Goal: Task Accomplishment & Management: Use online tool/utility

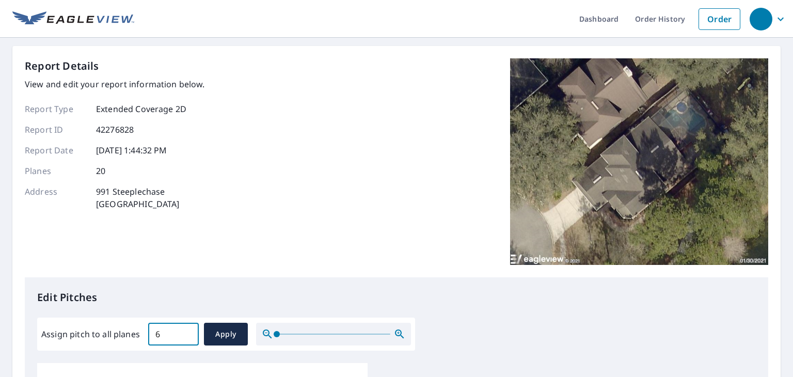
drag, startPoint x: 170, startPoint y: 339, endPoint x: 122, endPoint y: 337, distance: 48.6
click at [122, 337] on div "Assign pitch to all planes 6 ​ Apply" at bounding box center [226, 334] width 370 height 23
type input "7"
click at [222, 331] on span "Apply" at bounding box center [225, 334] width 27 height 13
type input "7"
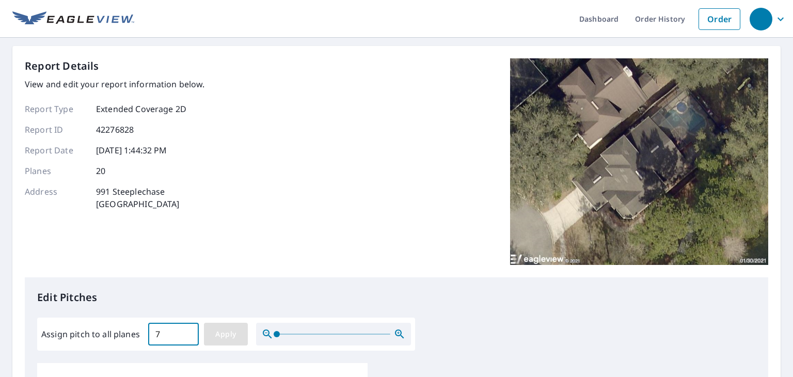
type input "7"
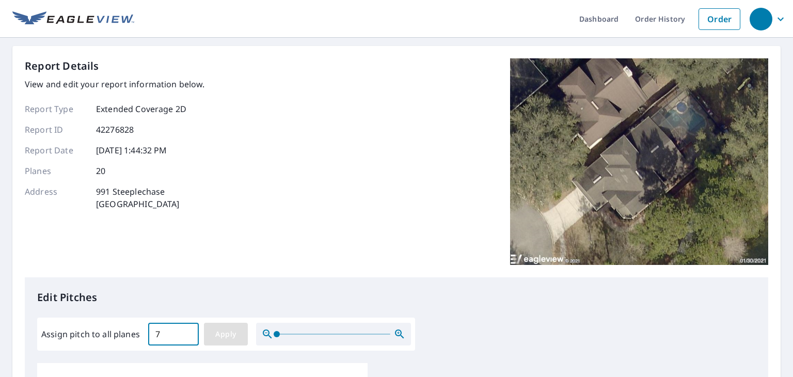
type input "7"
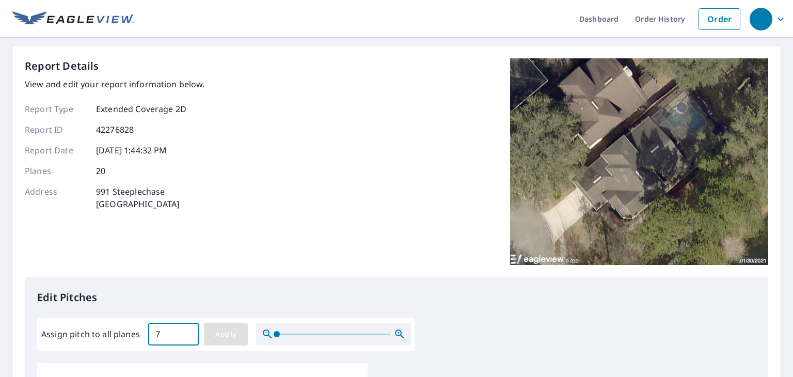
type input "7"
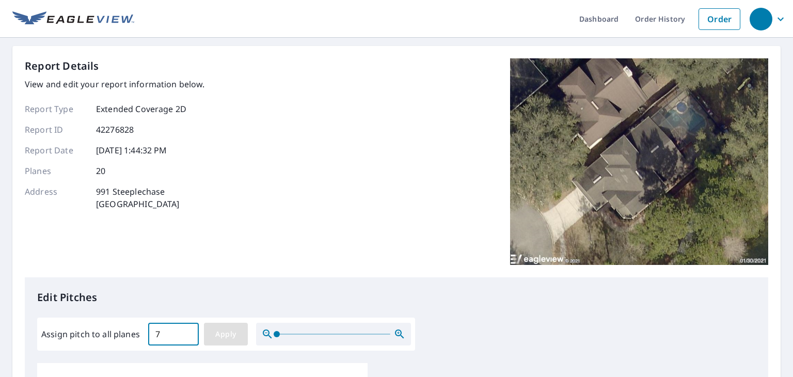
type input "7"
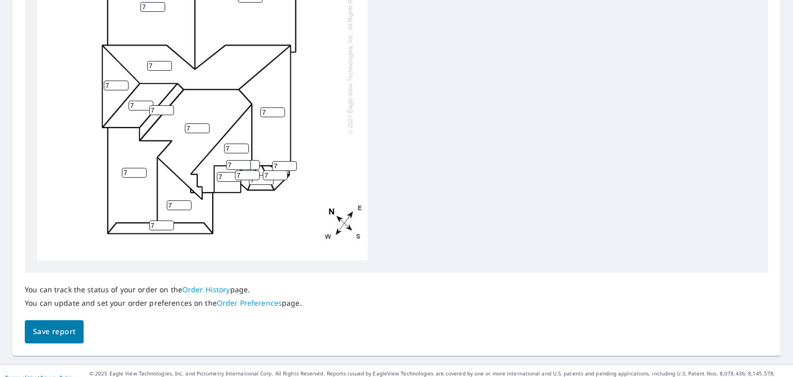
scroll to position [486, 0]
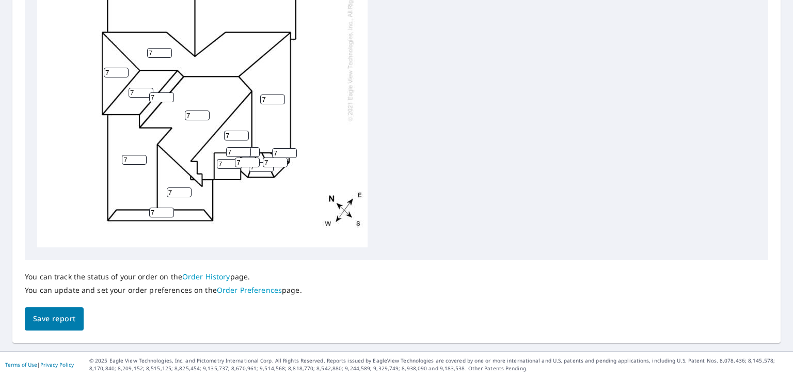
click at [57, 319] on span "Save report" at bounding box center [54, 318] width 42 height 13
click at [43, 318] on div "You can track the status of your order on the Order History page. You can updat…" at bounding box center [396, 295] width 743 height 70
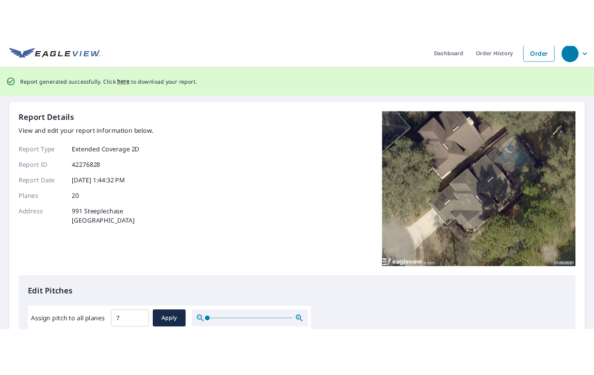
scroll to position [0, 0]
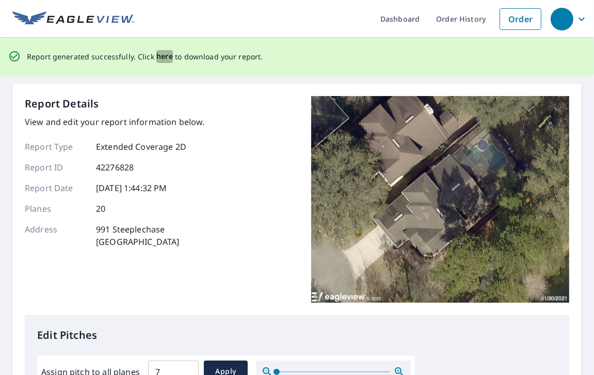
click at [161, 59] on span "here" at bounding box center [164, 56] width 17 height 13
